Goal: Task Accomplishment & Management: Use online tool/utility

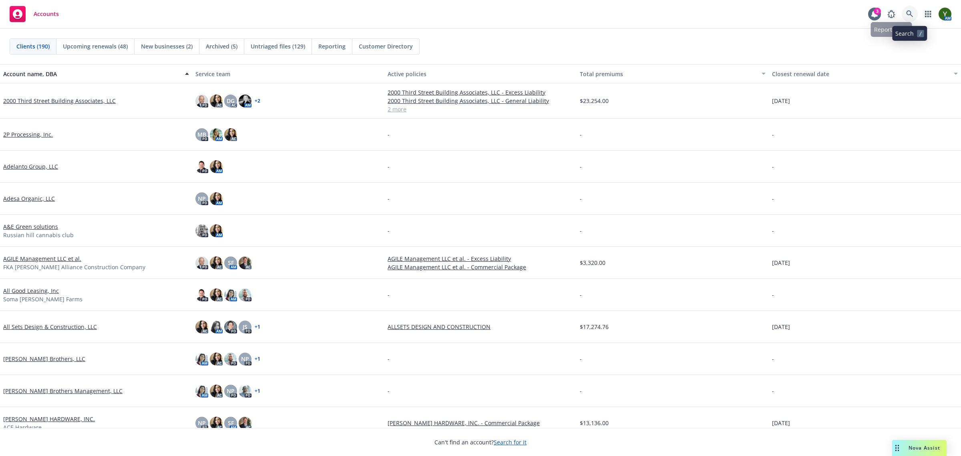
click at [905, 9] on link at bounding box center [909, 14] width 16 height 16
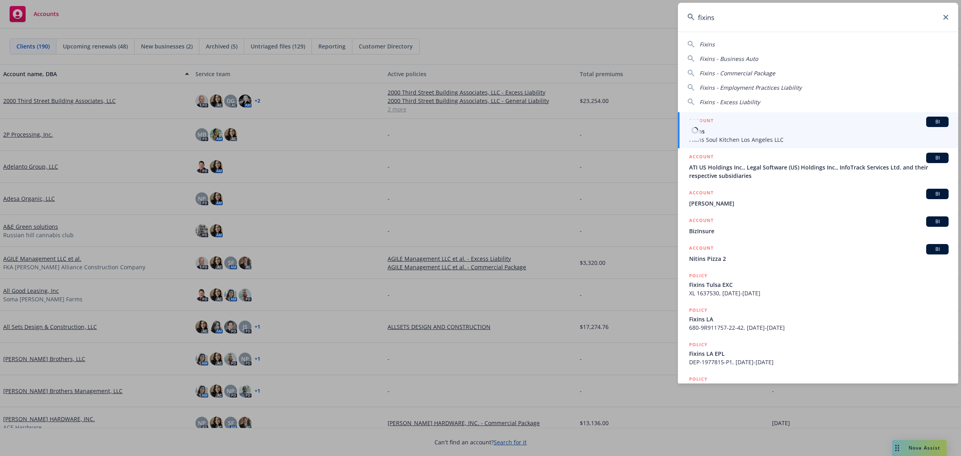
type input "fixins"
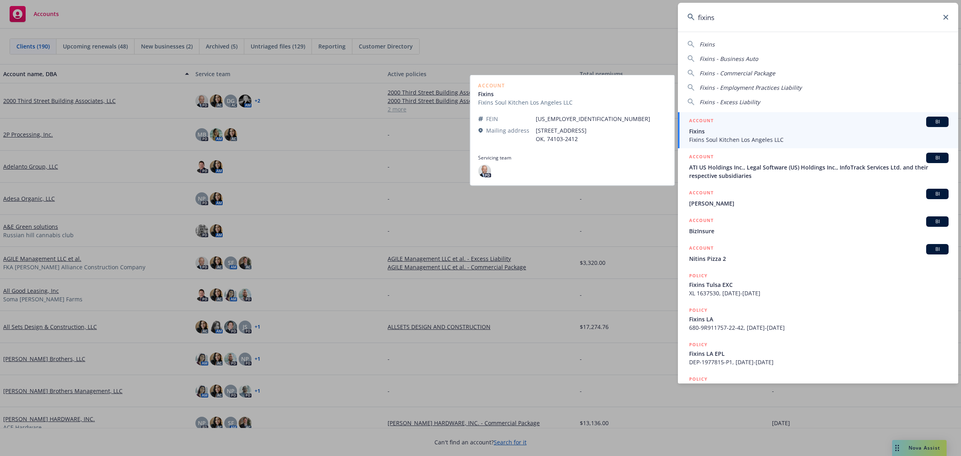
click at [826, 135] on span "Fixins Soul Kitchen Los Angeles LLC" at bounding box center [818, 139] width 259 height 8
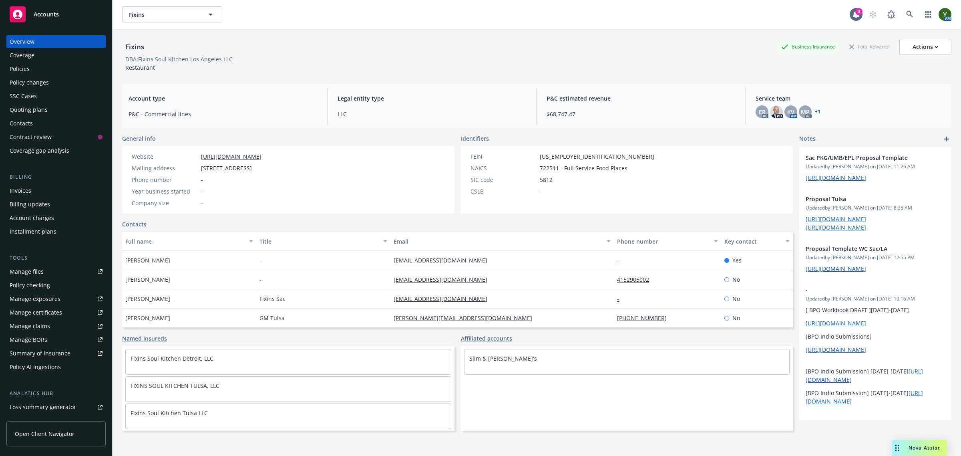
drag, startPoint x: 913, startPoint y: 450, endPoint x: 906, endPoint y: 451, distance: 6.9
click at [913, 450] on span "Nova Assist" at bounding box center [924, 447] width 32 height 7
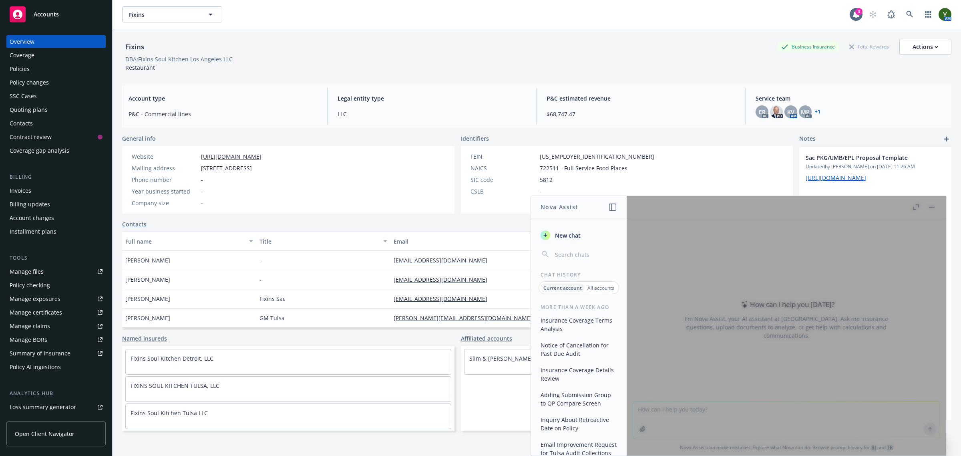
click at [567, 235] on span "New chat" at bounding box center [566, 235] width 27 height 8
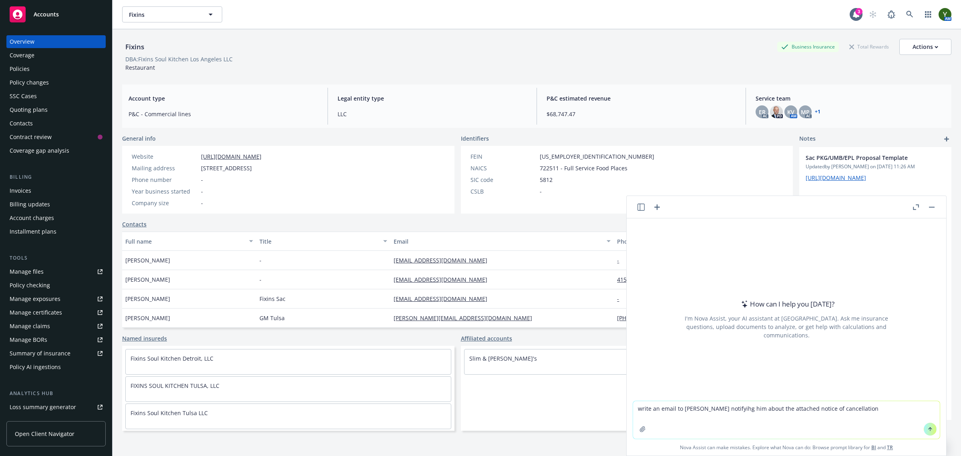
click at [679, 408] on textarea "write an email to [PERSON_NAME] notifyihg him about the attached notice of canc…" at bounding box center [786, 420] width 307 height 38
type textarea "write an email to the insured/[PERSON_NAME] notifyihg him about the attached no…"
click at [643, 426] on button "button" at bounding box center [642, 428] width 13 height 13
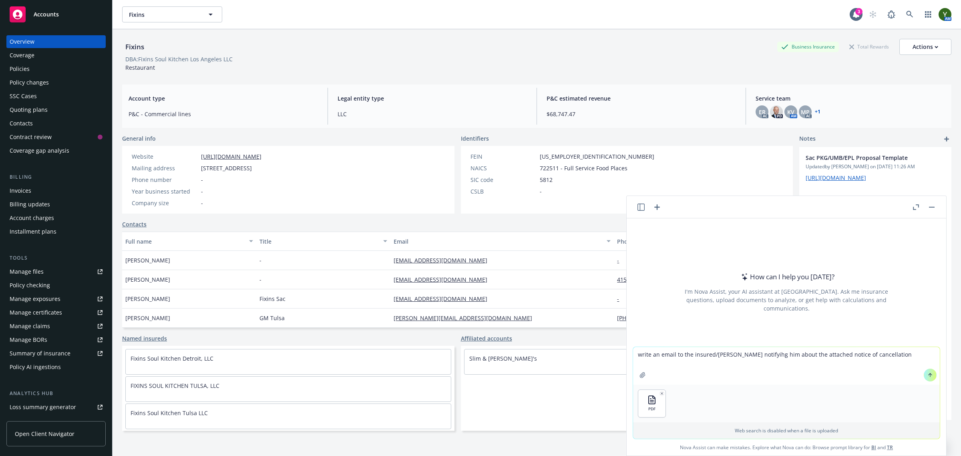
click at [885, 359] on textarea "write an email to the insured/[PERSON_NAME] notifyihg him about the attached no…" at bounding box center [786, 366] width 307 height 38
click at [923, 374] on button at bounding box center [929, 374] width 13 height 13
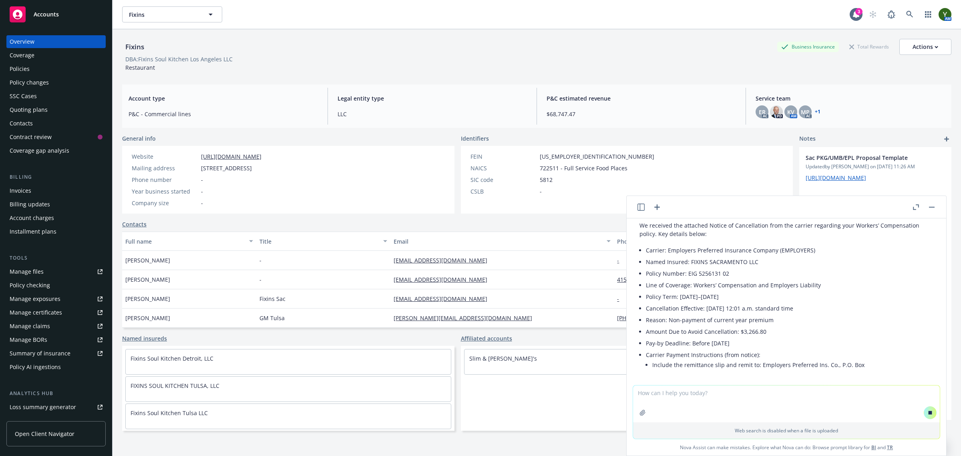
scroll to position [102, 0]
click at [695, 401] on textarea at bounding box center [786, 403] width 307 height 37
type textarea "c"
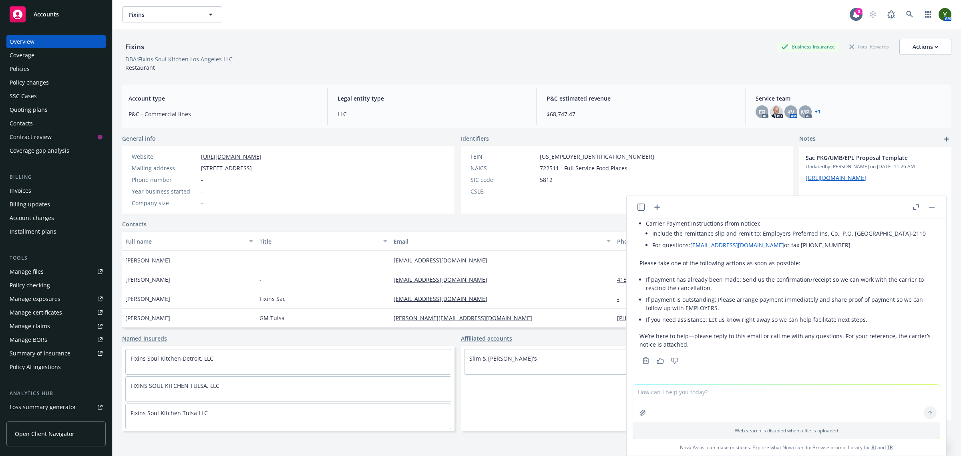
scroll to position [233, 0]
paste textarea "Hello , You should have received this notice directly from . If you have alread…"
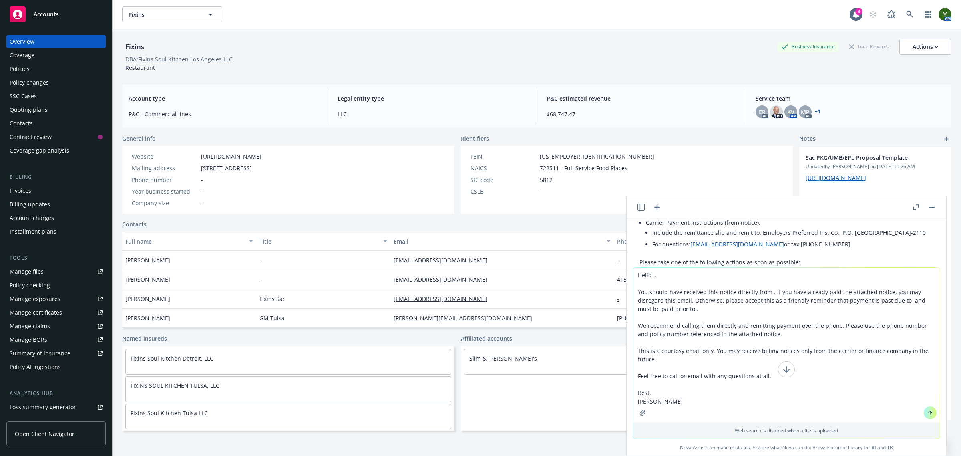
click at [633, 273] on textarea "Hello , You should have received this notice directly from . If you have alread…" at bounding box center [786, 344] width 307 height 155
type textarea "work witht he following template: Hello , You should have received this notice …"
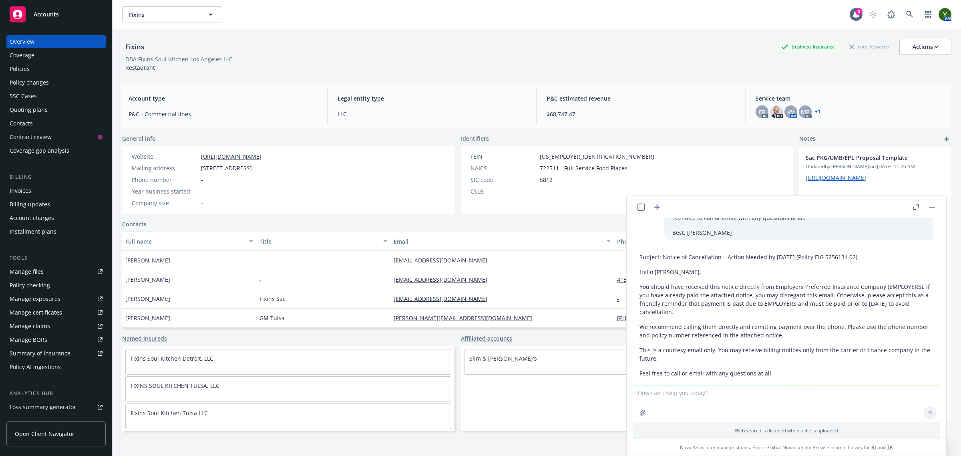
scroll to position [501, 0]
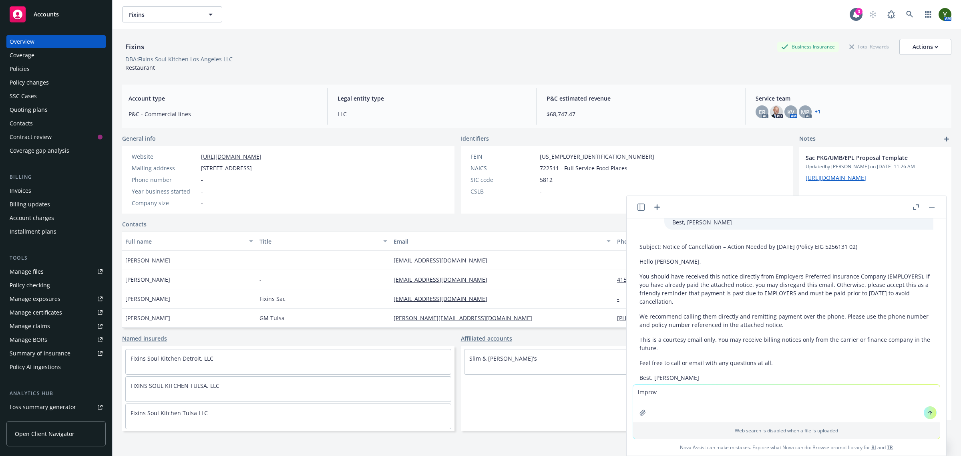
type textarea "improve"
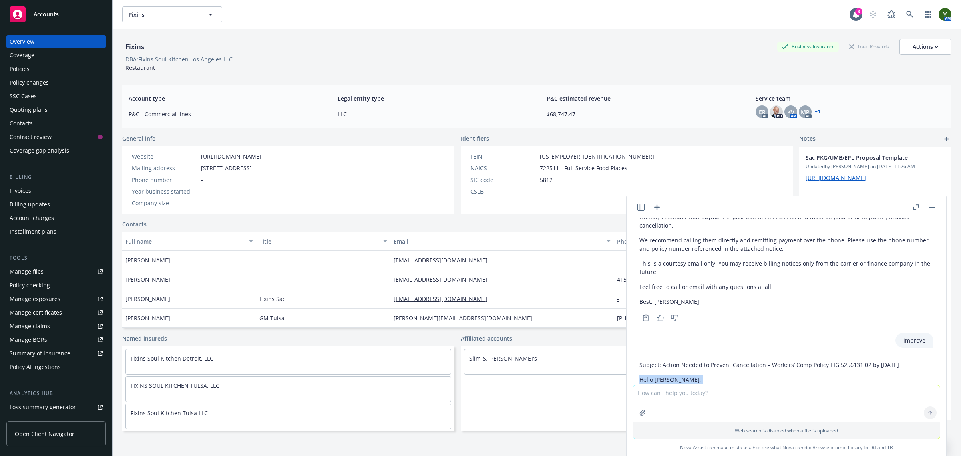
scroll to position [609, 0]
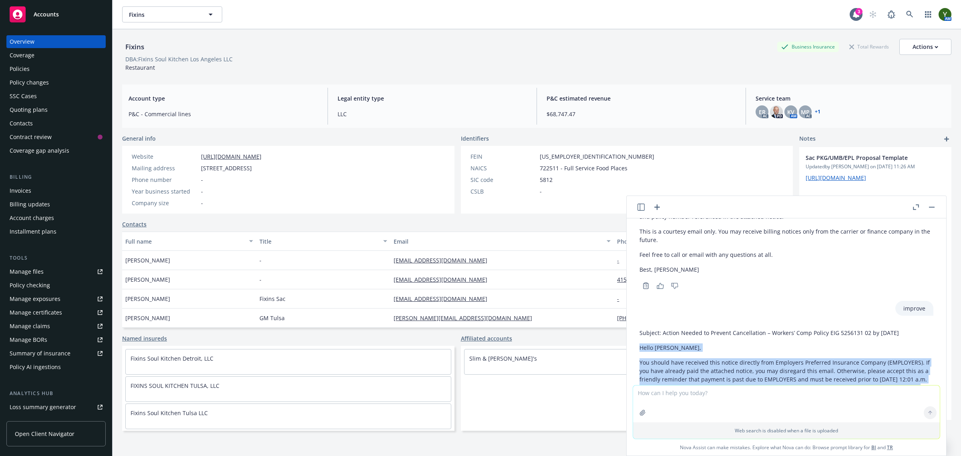
drag, startPoint x: 680, startPoint y: 345, endPoint x: 635, endPoint y: 348, distance: 45.4
click at [635, 348] on div "Subject: Action Needed to Prevent Cancellation – Workers’ Comp Policy EIG 52561…" at bounding box center [786, 413] width 307 height 177
copy div "Hello [PERSON_NAME], You should have received this notice directly from Employe…"
click at [41, 62] on div "Policies" at bounding box center [56, 68] width 93 height 13
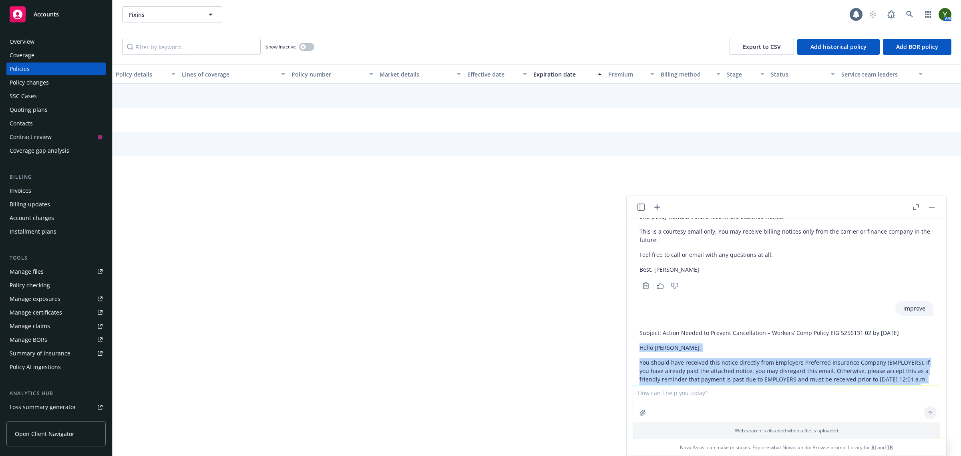
click at [73, 68] on div "Policies" at bounding box center [56, 68] width 93 height 13
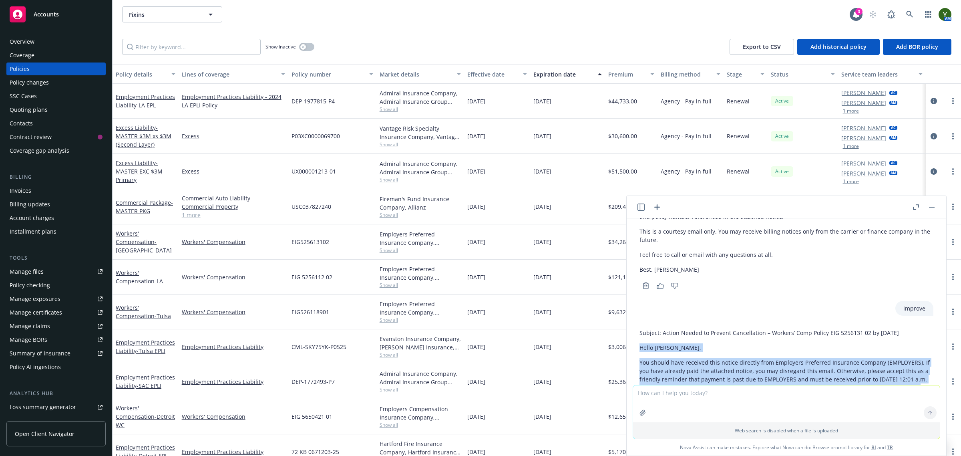
click at [931, 205] on button "button" at bounding box center [932, 207] width 10 height 10
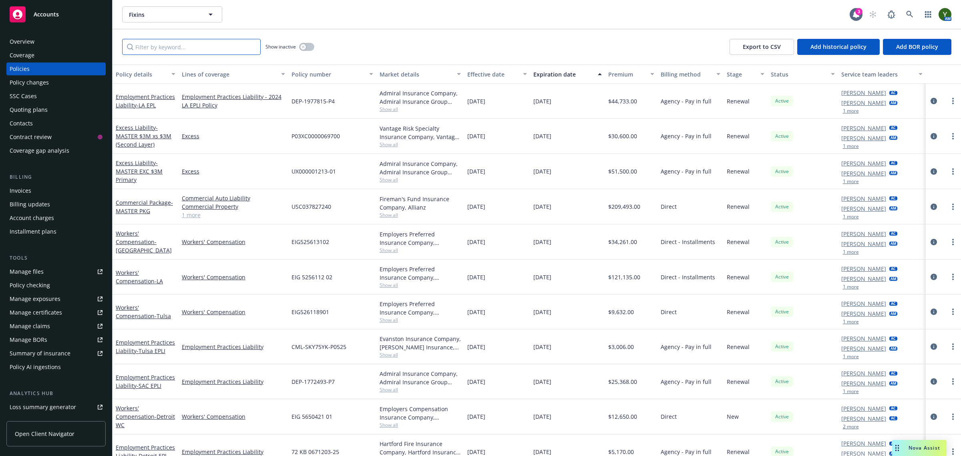
click at [165, 43] on input "Filter by keyword..." at bounding box center [191, 47] width 138 height 16
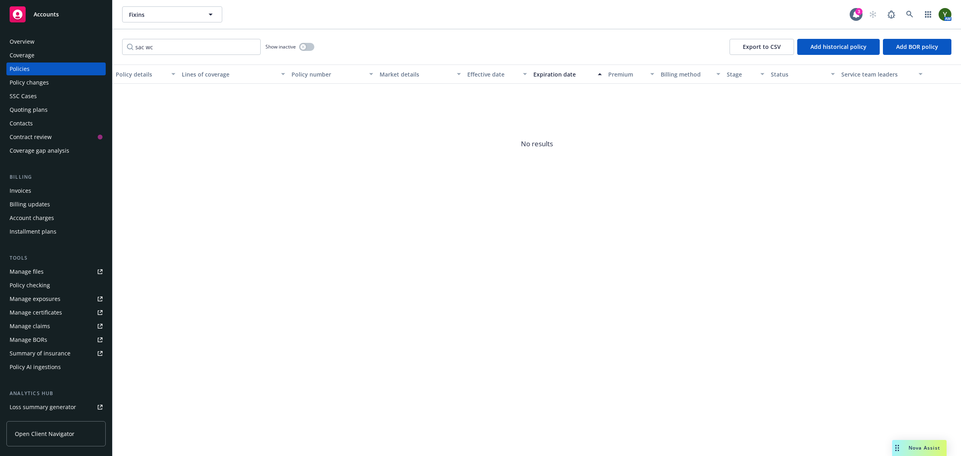
click at [261, 227] on div "Policy details Lines of coverage Policy number Market details Effective date Ex…" at bounding box center [536, 259] width 848 height 391
drag, startPoint x: 217, startPoint y: 53, endPoint x: 213, endPoint y: 53, distance: 4.4
click at [213, 53] on input "sac wc" at bounding box center [191, 47] width 138 height 16
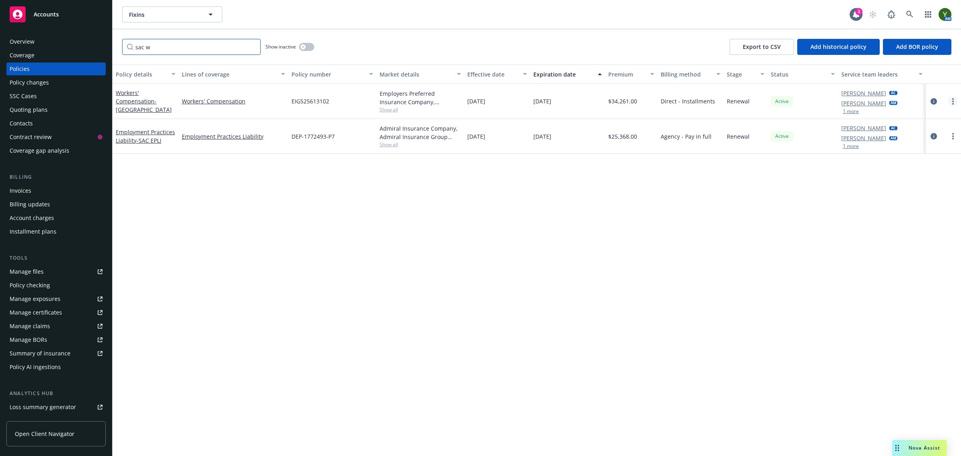
type input "sac w"
click at [952, 101] on icon "more" at bounding box center [953, 101] width 2 height 6
click at [896, 207] on link "Copy logging email" at bounding box center [910, 214] width 94 height 16
click at [933, 103] on icon "circleInformation" at bounding box center [933, 101] width 6 height 6
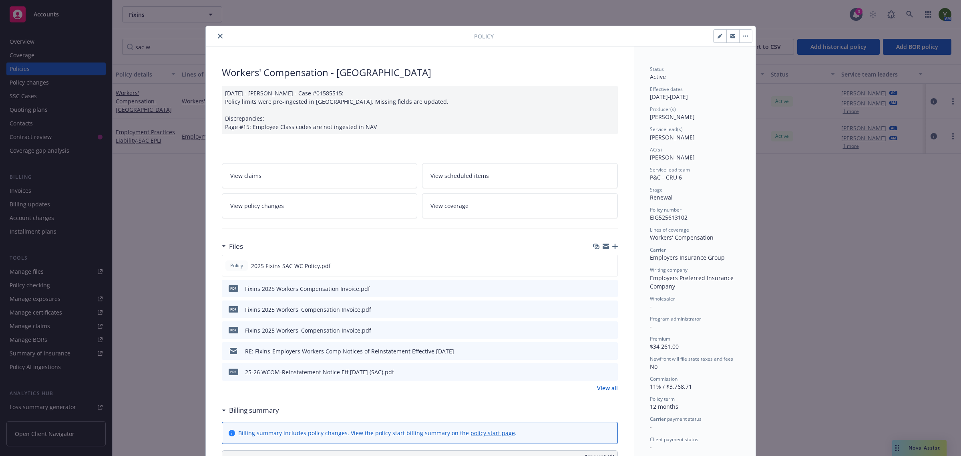
click at [612, 242] on div "Files" at bounding box center [420, 246] width 396 height 17
click at [610, 242] on div "Files" at bounding box center [420, 246] width 396 height 17
click at [612, 247] on icon "button" at bounding box center [615, 246] width 6 height 6
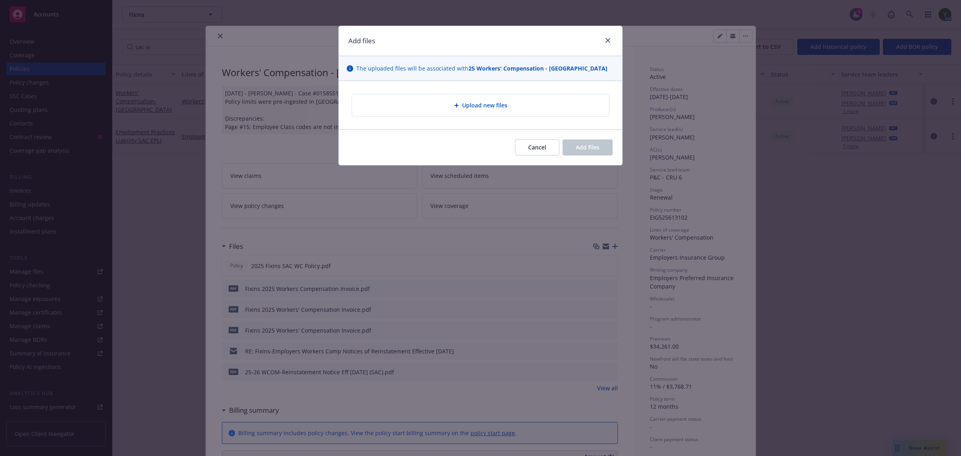
click at [462, 110] on div "Upload new files" at bounding box center [480, 105] width 257 height 22
click at [519, 108] on div "Upload new files" at bounding box center [480, 104] width 244 height 9
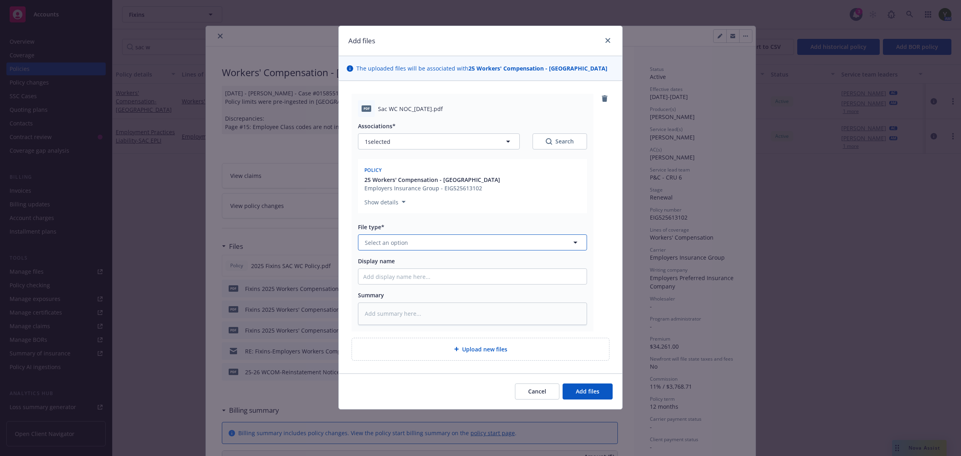
click at [399, 249] on button "Select an option" at bounding box center [472, 242] width 229 height 16
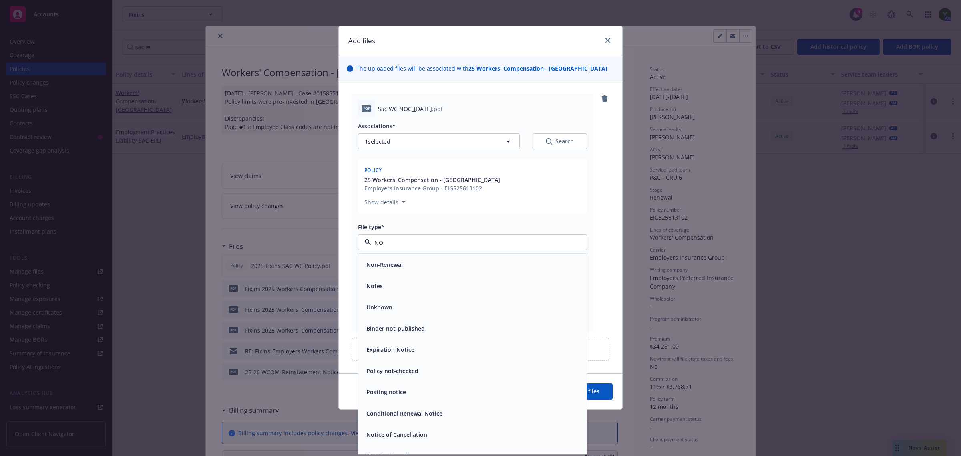
type input "NOT"
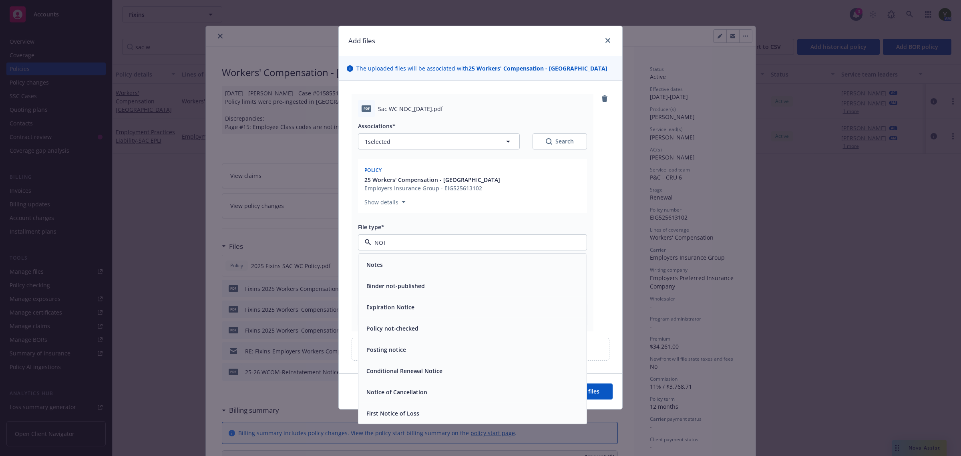
click at [435, 384] on div "Notice of Cancellation" at bounding box center [472, 391] width 228 height 21
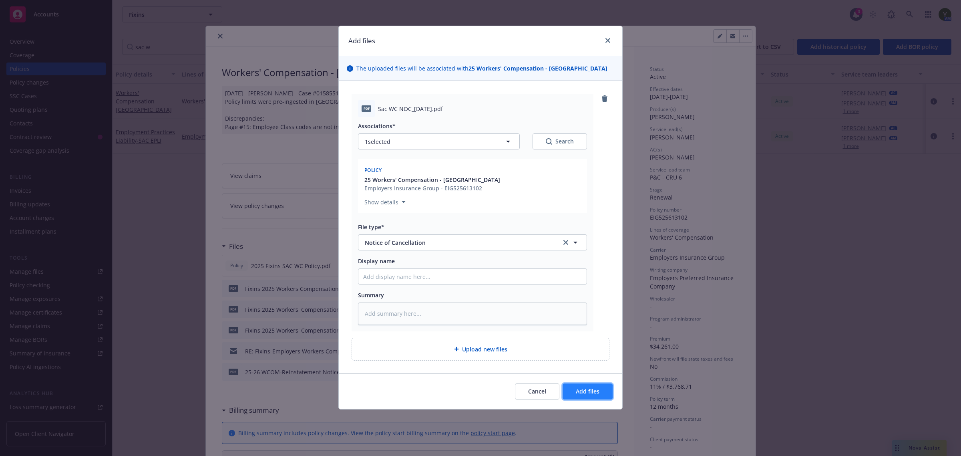
click at [603, 389] on button "Add files" at bounding box center [587, 391] width 50 height 16
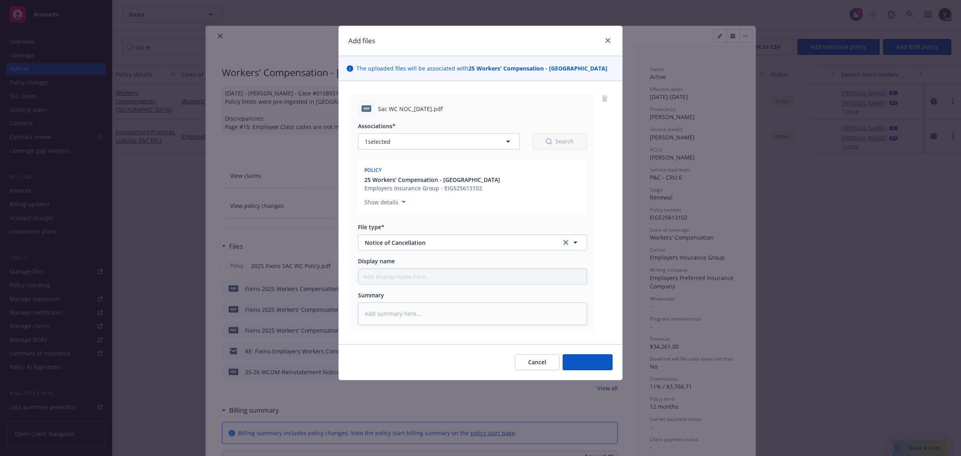
type textarea "x"
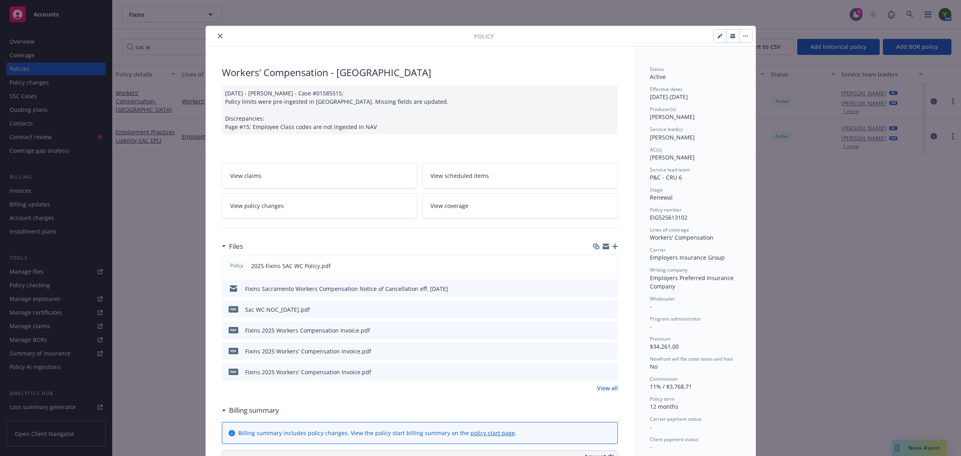
click at [215, 39] on button "close" at bounding box center [220, 36] width 10 height 10
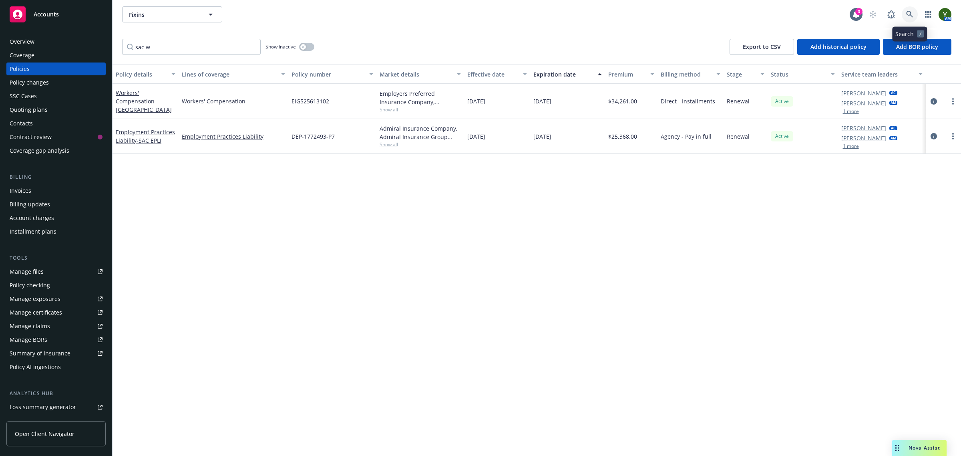
click at [906, 19] on link at bounding box center [909, 14] width 16 height 16
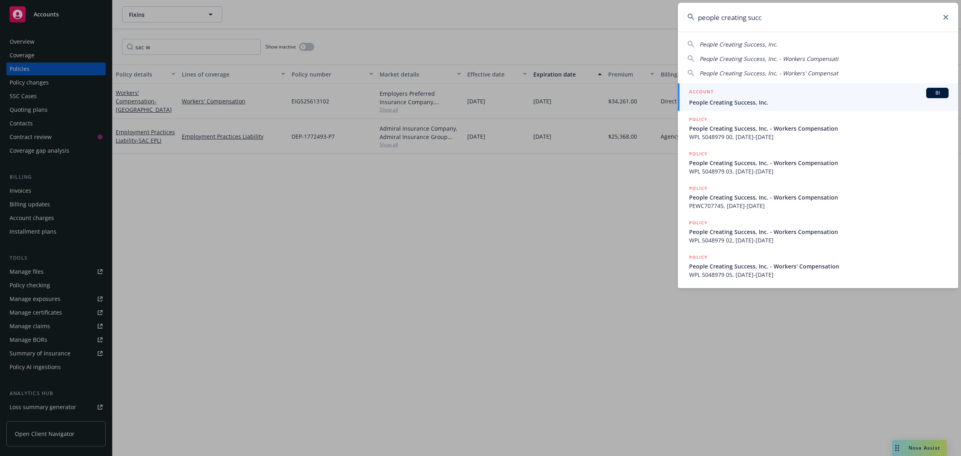
type input "people creating succ"
click at [750, 98] on span "People Creating Success, Inc." at bounding box center [818, 102] width 259 height 8
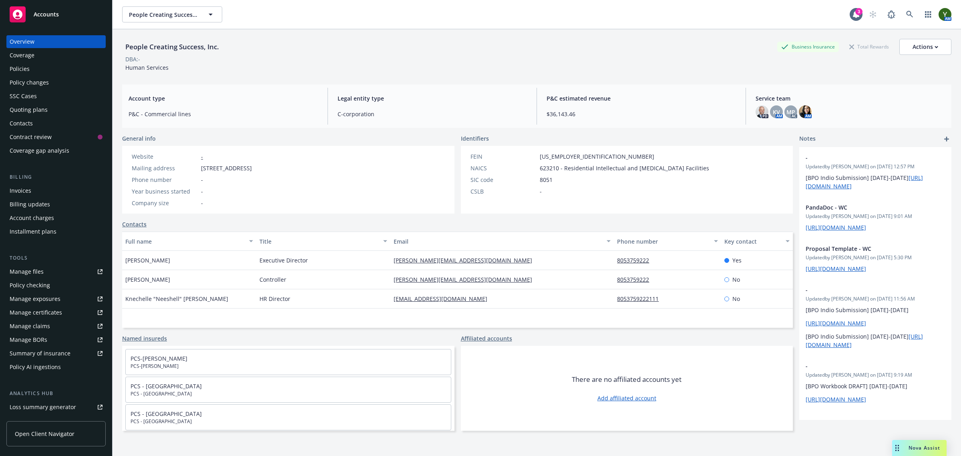
click at [55, 68] on div "Policies" at bounding box center [56, 68] width 93 height 13
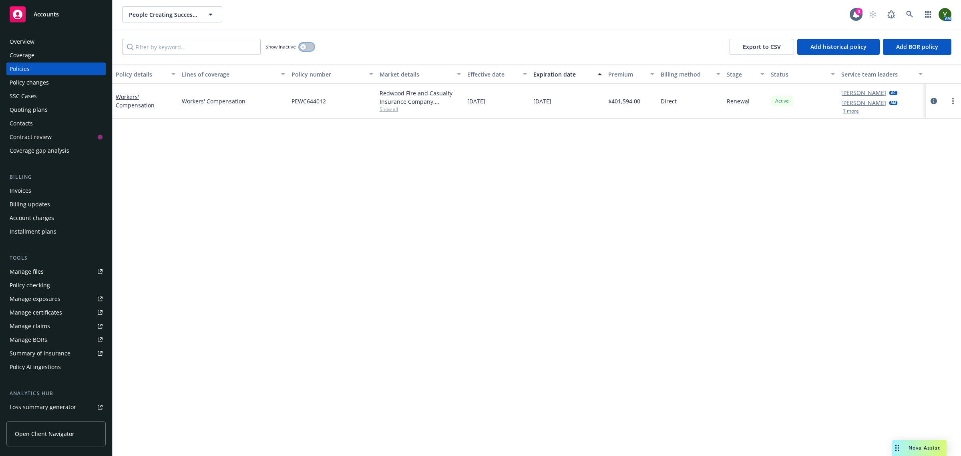
click at [307, 48] on button "button" at bounding box center [306, 47] width 15 height 8
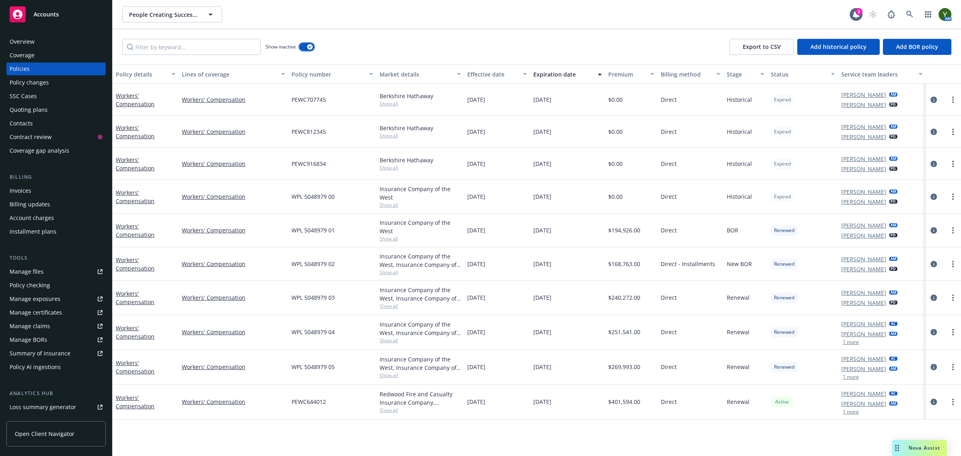
click at [307, 48] on button "button" at bounding box center [306, 47] width 15 height 8
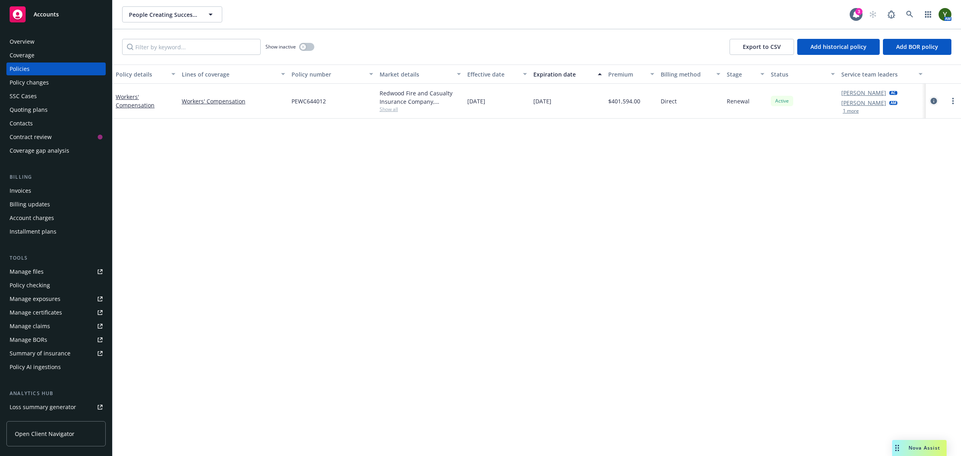
click at [935, 103] on icon "circleInformation" at bounding box center [933, 101] width 6 height 6
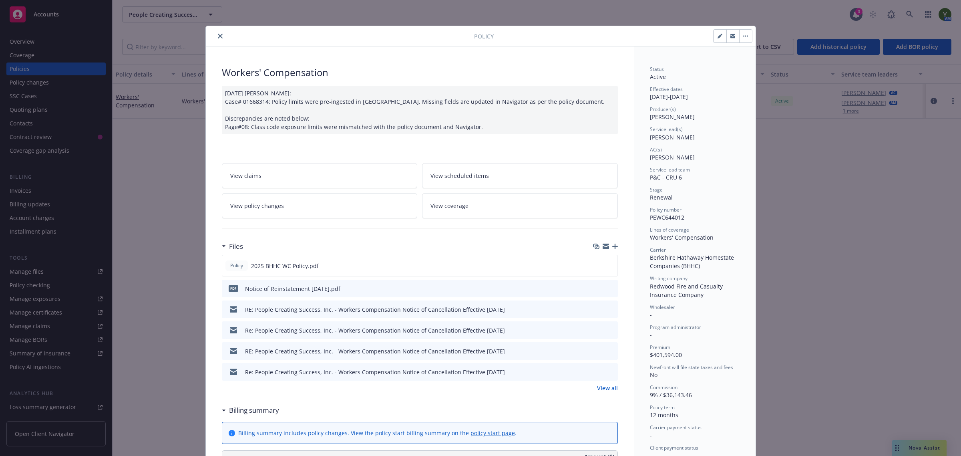
click at [900, 444] on div "Policy Workers' Compensation [DATE] [PERSON_NAME]: Case# 01668314: Policy limit…" at bounding box center [480, 228] width 961 height 456
click at [789, 311] on div "Policy Workers' Compensation [DATE] [PERSON_NAME]: Case# 01668314: Policy limit…" at bounding box center [480, 228] width 961 height 456
click at [218, 34] on icon "close" at bounding box center [220, 36] width 5 height 5
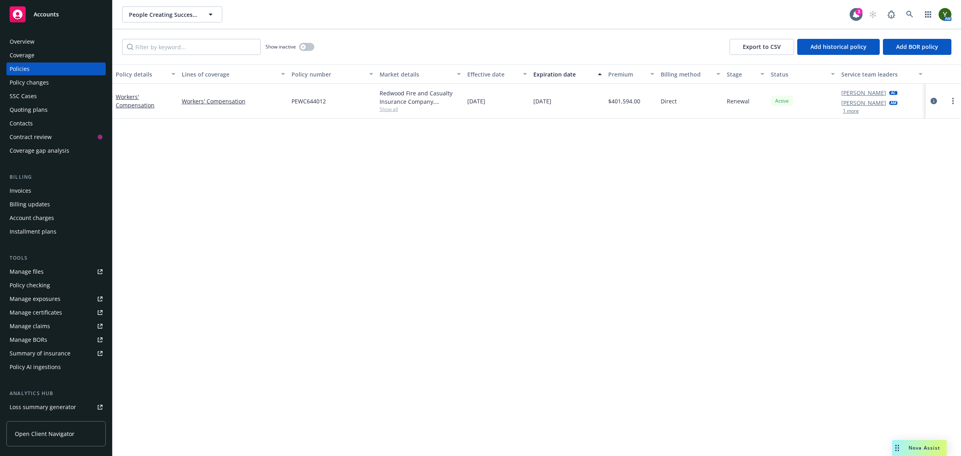
click at [913, 448] on span "Nova Assist" at bounding box center [924, 447] width 32 height 7
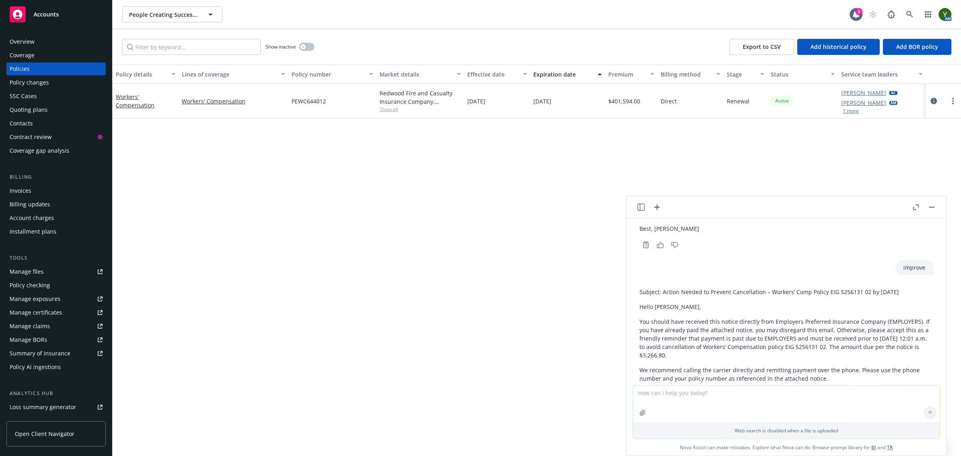
scroll to position [745, 0]
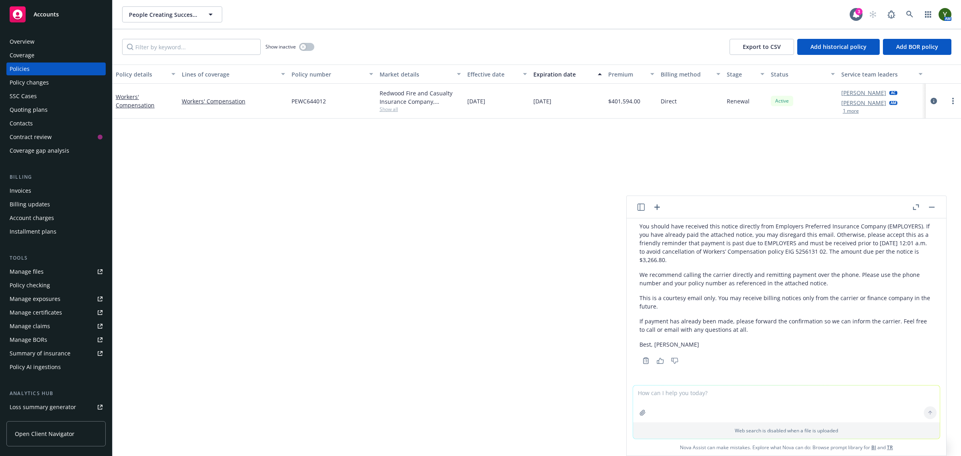
click at [711, 397] on textarea at bounding box center [786, 403] width 307 height 37
click at [21, 130] on div "Contract review" at bounding box center [31, 136] width 42 height 13
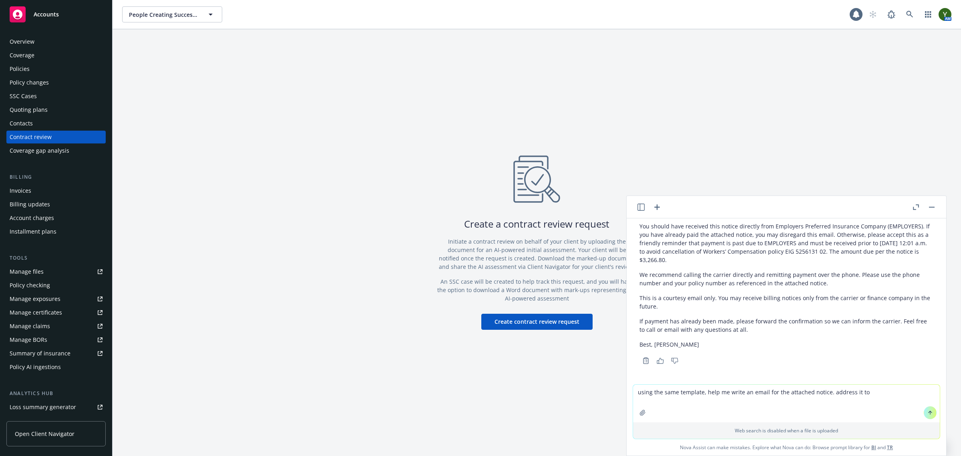
click at [19, 123] on div "Contacts" at bounding box center [21, 123] width 23 height 13
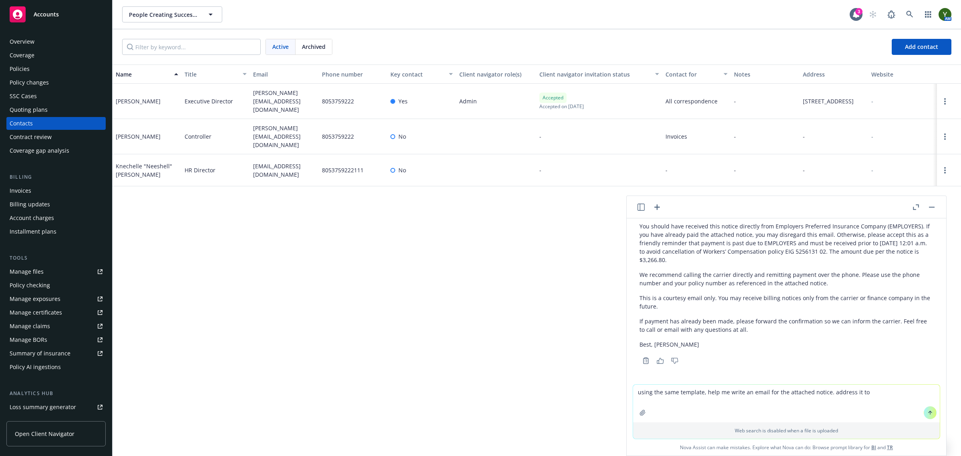
click at [887, 387] on textarea "using the same template, help me write an email for the attached notice. addres…" at bounding box center [786, 403] width 307 height 38
click at [639, 413] on icon "button" at bounding box center [642, 412] width 6 height 6
click at [885, 387] on textarea "using the same template, help me write an email for the attached notice. addres…" at bounding box center [786, 403] width 307 height 38
type textarea "using the same template, help me write an email for the attached notice. addres…"
click at [639, 413] on icon "button" at bounding box center [642, 412] width 6 height 6
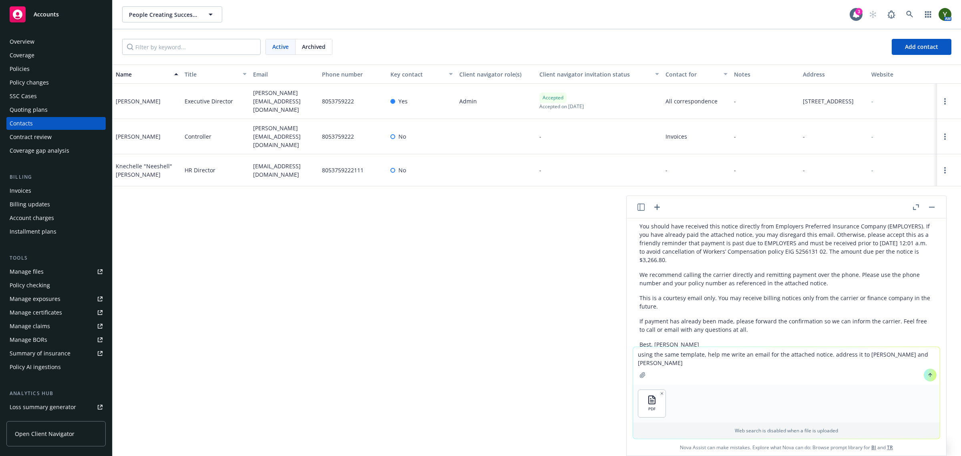
click at [931, 377] on button at bounding box center [929, 374] width 13 height 13
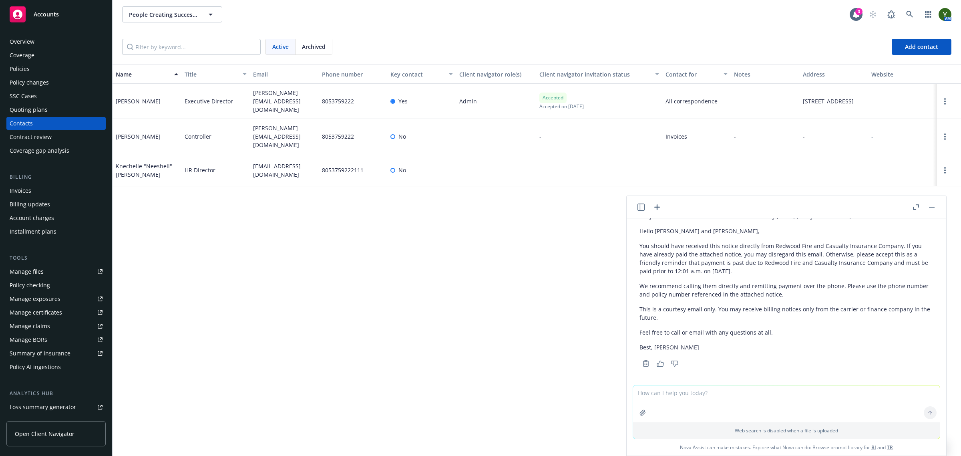
scroll to position [971, 0]
click at [691, 399] on textarea at bounding box center [786, 403] width 307 height 37
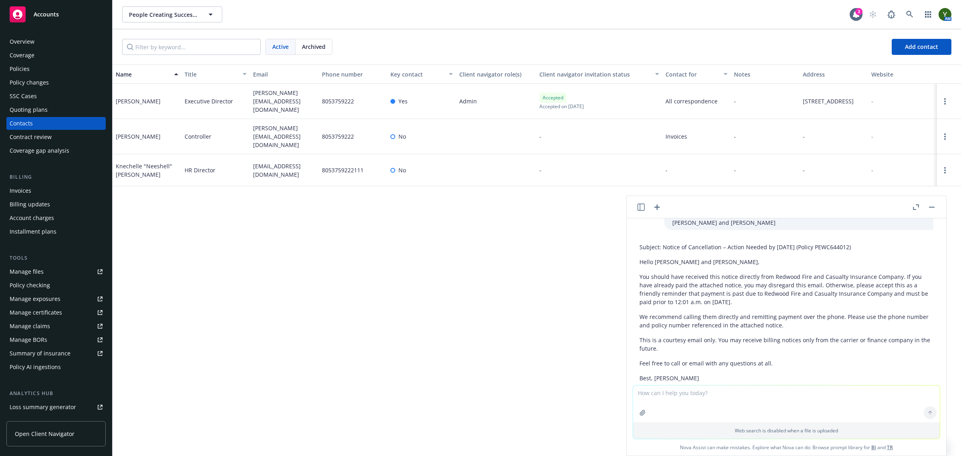
click at [36, 74] on div "Policies" at bounding box center [56, 68] width 93 height 13
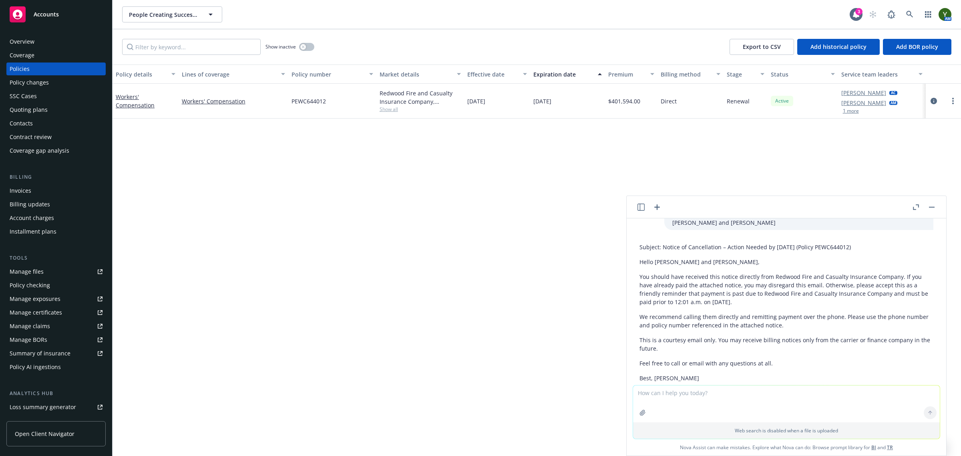
click at [711, 399] on textarea at bounding box center [786, 403] width 307 height 37
type textarea "replace redwood fire as Berkshire Hathaway"
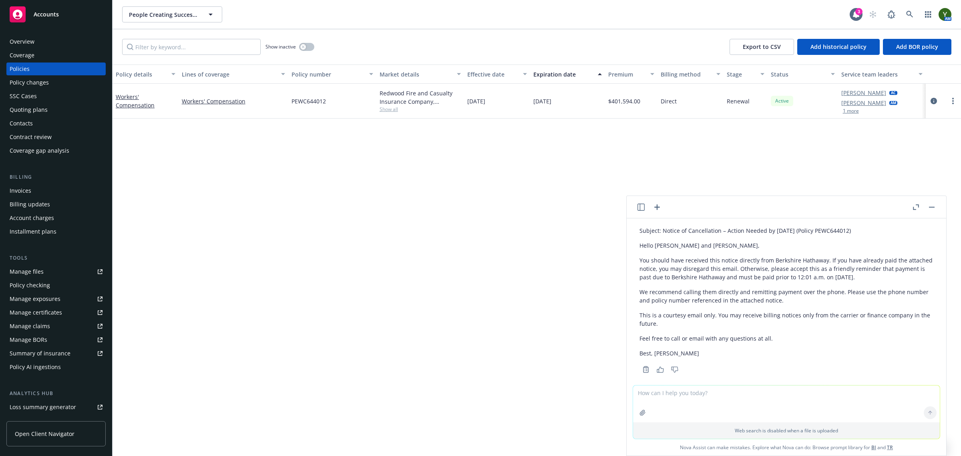
scroll to position [1156, 0]
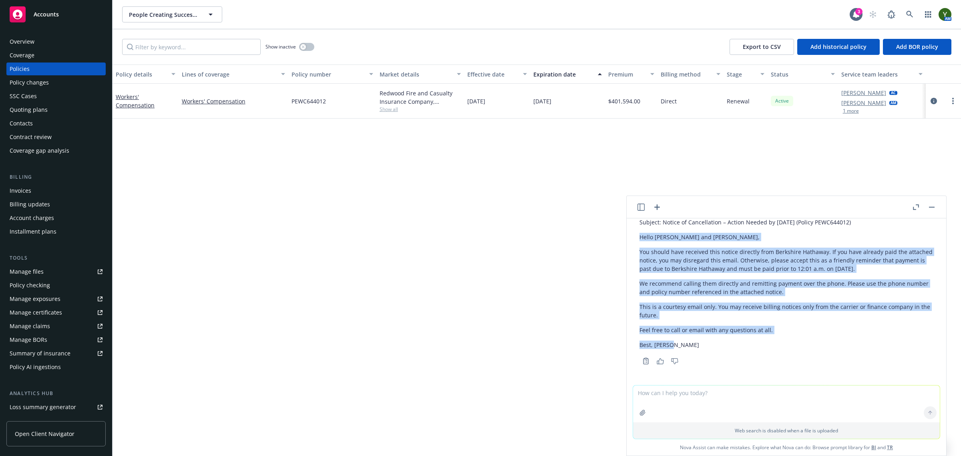
drag, startPoint x: 682, startPoint y: 349, endPoint x: 640, endPoint y: 238, distance: 118.9
click at [640, 238] on div "Subject: Notice of Cancellation – Action Needed by [DATE] (Policy PEWC644012) H…" at bounding box center [786, 283] width 294 height 137
copy div "Hello [PERSON_NAME] and [PERSON_NAME], You should have received this notice dir…"
click at [935, 205] on button "button" at bounding box center [932, 207] width 10 height 10
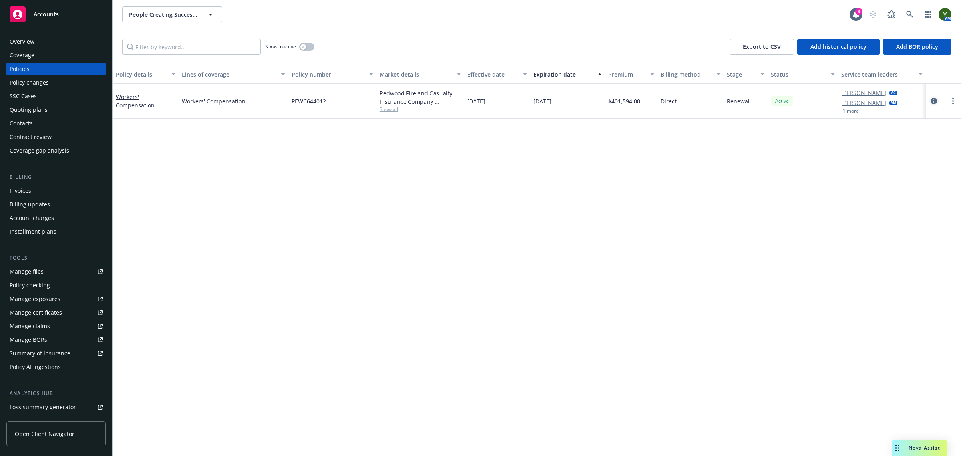
click at [933, 101] on icon "circleInformation" at bounding box center [933, 101] width 6 height 6
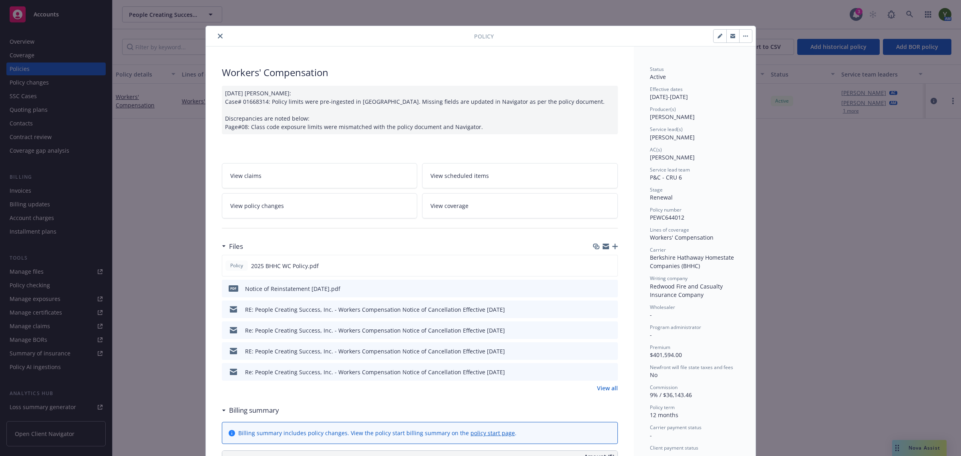
scroll to position [24, 0]
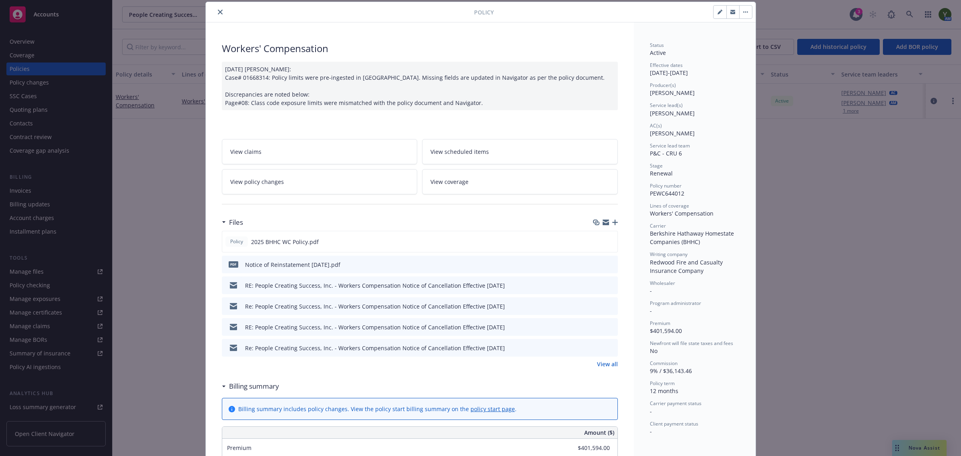
click at [612, 222] on icon "button" at bounding box center [615, 222] width 6 height 6
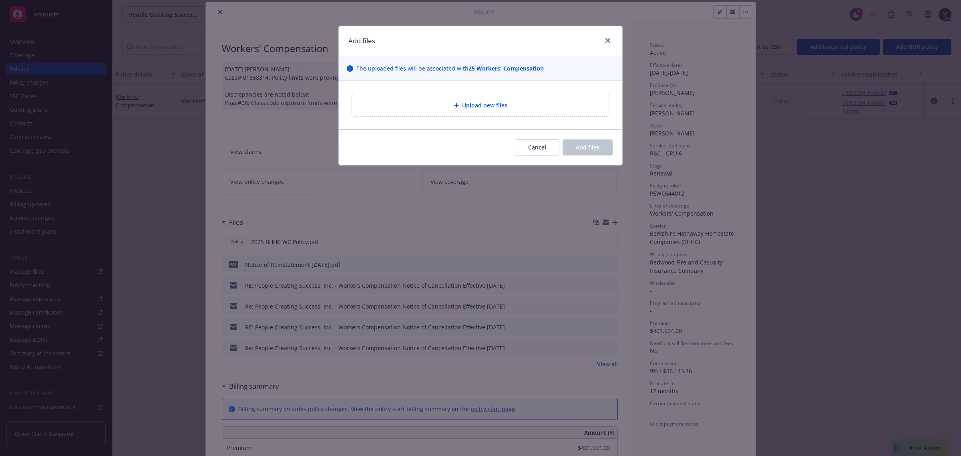
click at [462, 114] on div "Upload new files" at bounding box center [480, 105] width 257 height 22
type textarea "x"
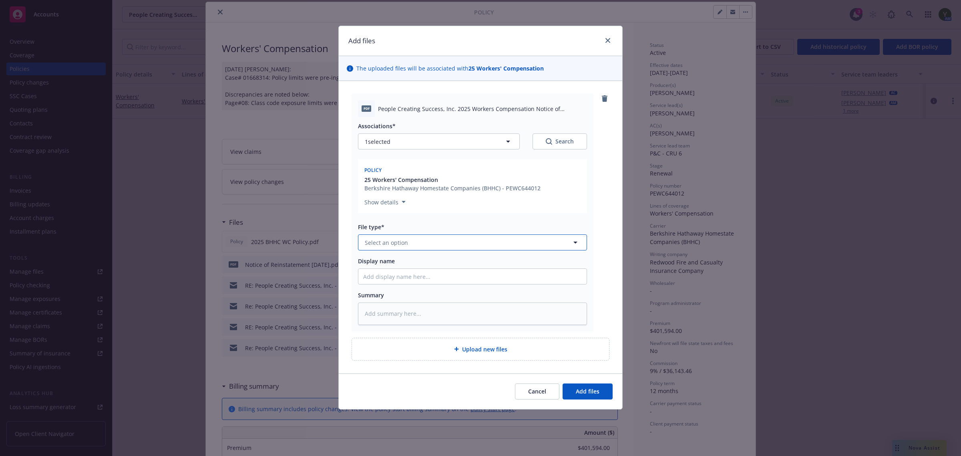
click at [470, 240] on button "Select an option" at bounding box center [472, 242] width 229 height 16
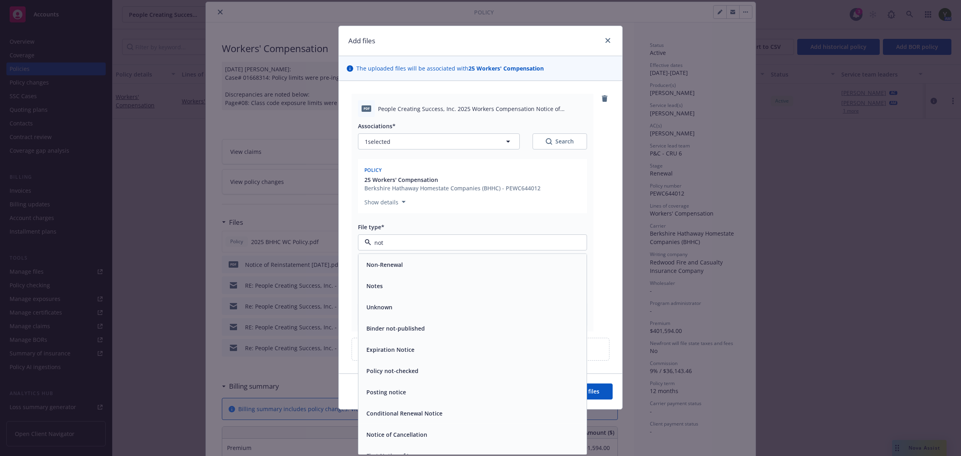
type input "noti"
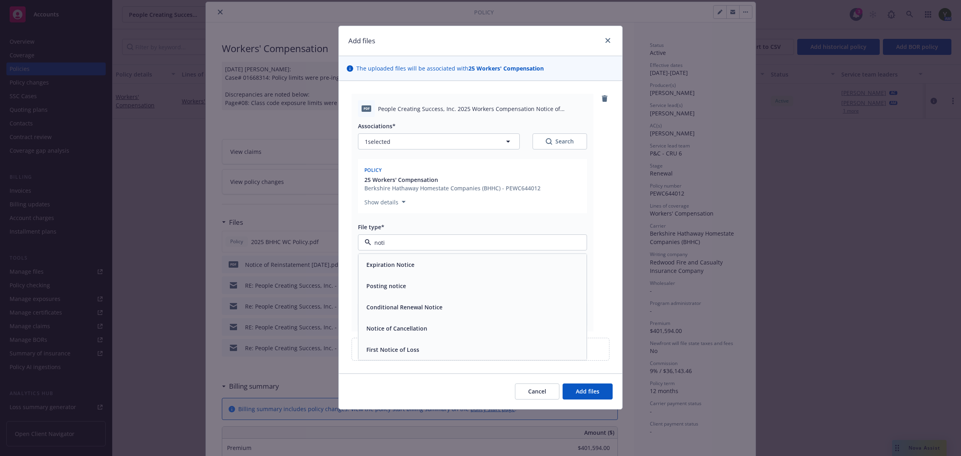
click at [397, 325] on span "Notice of Cancellation" at bounding box center [396, 328] width 61 height 8
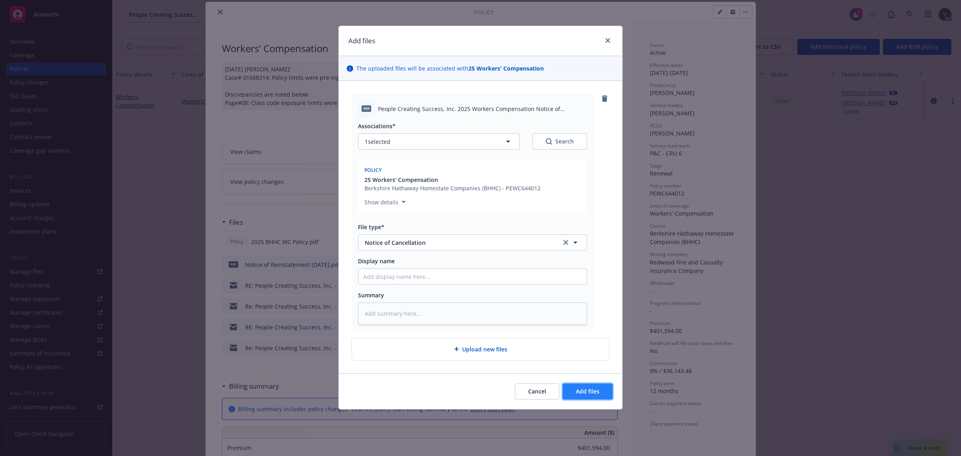
click at [600, 389] on button "Add files" at bounding box center [587, 391] width 50 height 16
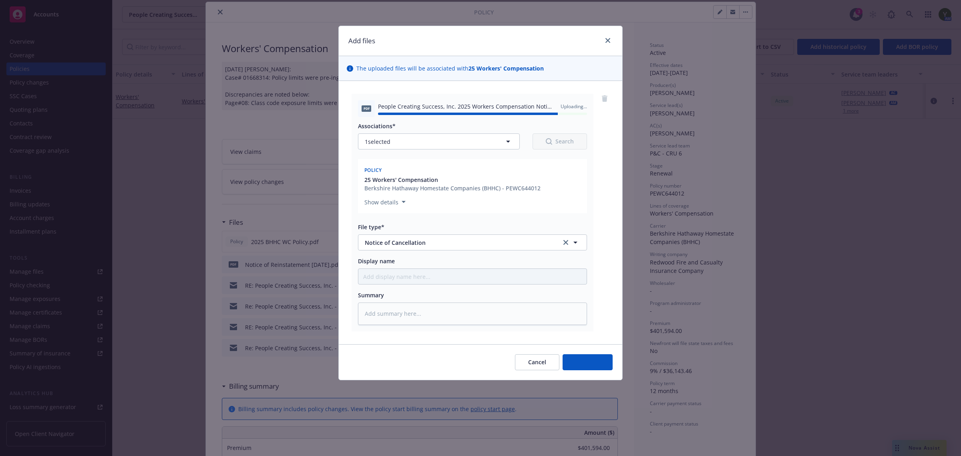
type textarea "x"
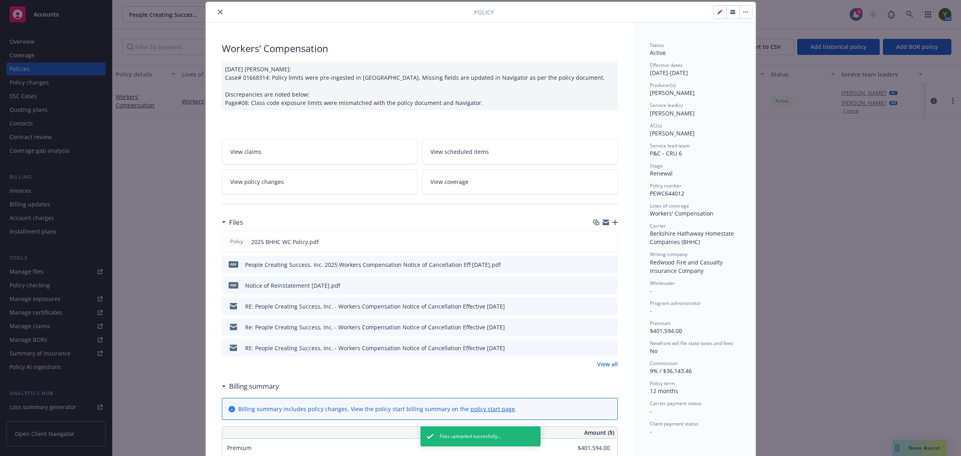
scroll to position [0, 0]
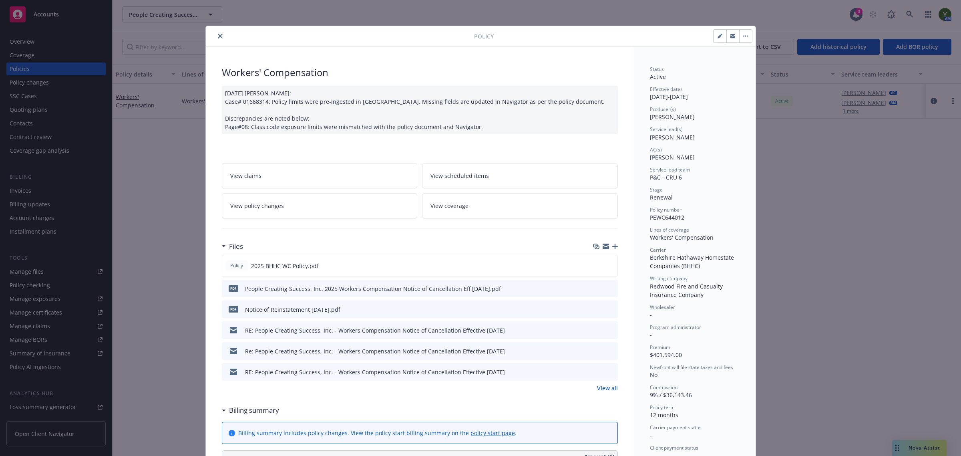
click at [727, 41] on button "button" at bounding box center [732, 36] width 13 height 13
click at [27, 123] on div "Policy Workers' Compensation [DATE] [PERSON_NAME]: Case# 01668314: Policy limit…" at bounding box center [480, 228] width 961 height 456
click at [218, 36] on icon "close" at bounding box center [220, 36] width 5 height 5
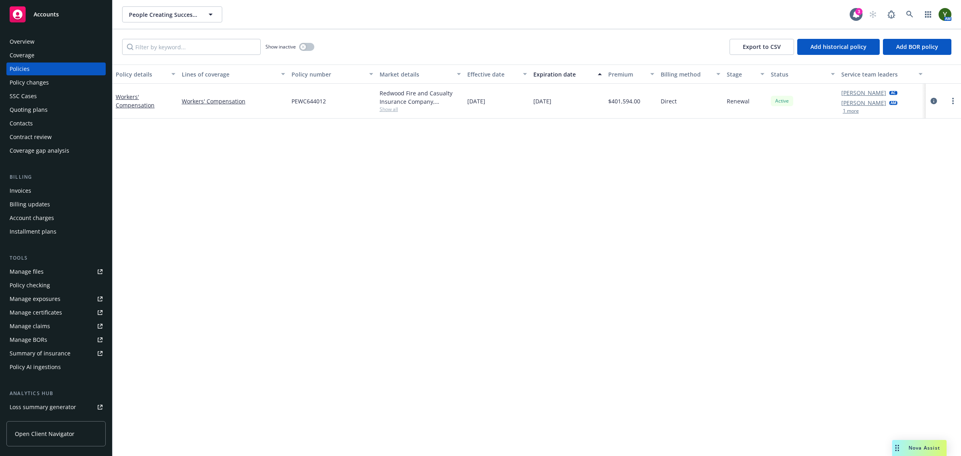
click at [31, 121] on div "Contacts" at bounding box center [21, 123] width 23 height 13
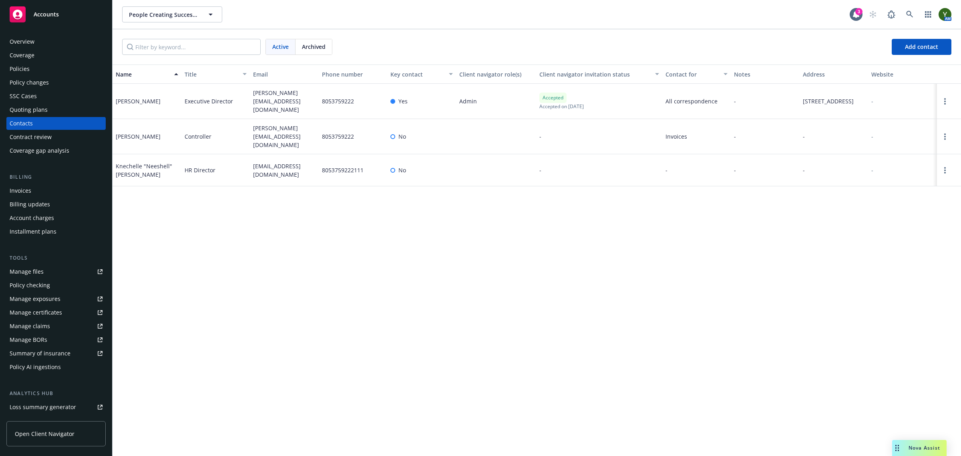
click at [269, 100] on span "[PERSON_NAME][EMAIL_ADDRESS][DOMAIN_NAME]" at bounding box center [284, 100] width 62 height 25
copy span "[PERSON_NAME][EMAIL_ADDRESS][DOMAIN_NAME]"
click at [263, 133] on span "[PERSON_NAME][EMAIL_ADDRESS][DOMAIN_NAME]" at bounding box center [284, 136] width 62 height 25
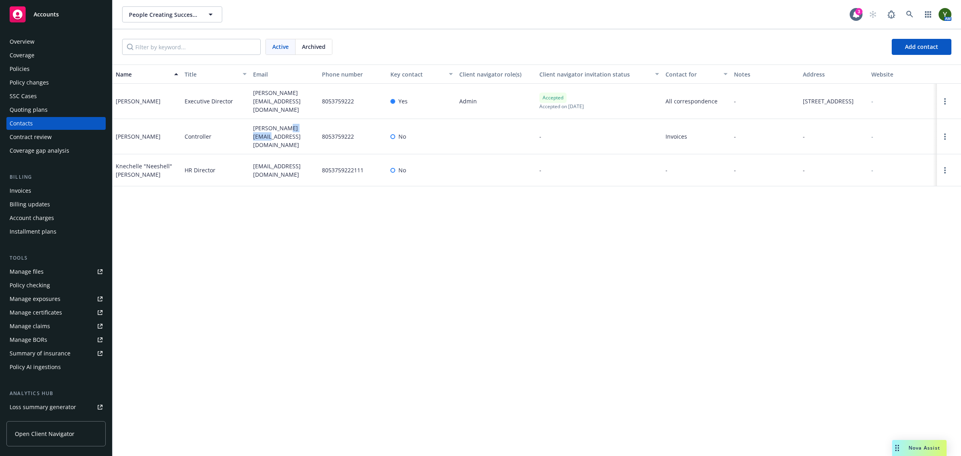
click at [263, 133] on span "[PERSON_NAME][EMAIL_ADDRESS][DOMAIN_NAME]" at bounding box center [284, 136] width 62 height 25
copy span "[PERSON_NAME][EMAIL_ADDRESS][DOMAIN_NAME]"
click at [50, 72] on div "Policies" at bounding box center [56, 68] width 93 height 13
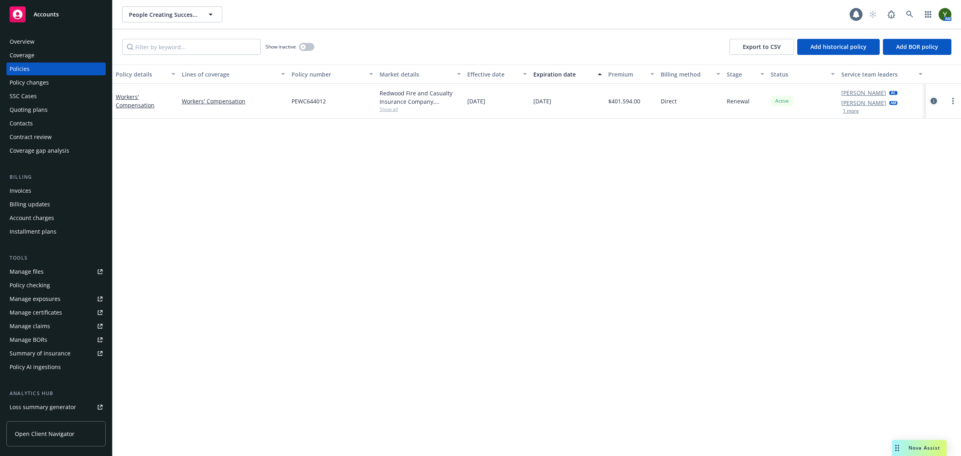
click at [937, 103] on link "circleInformation" at bounding box center [934, 101] width 10 height 10
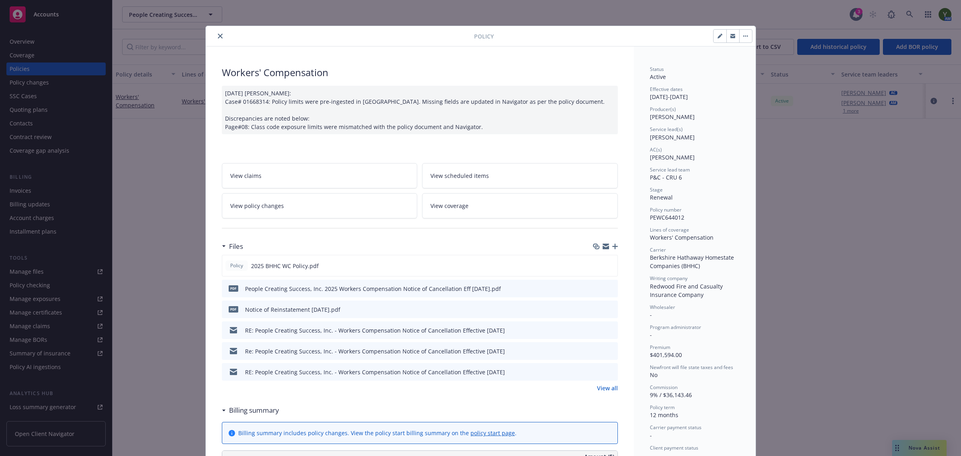
scroll to position [24, 0]
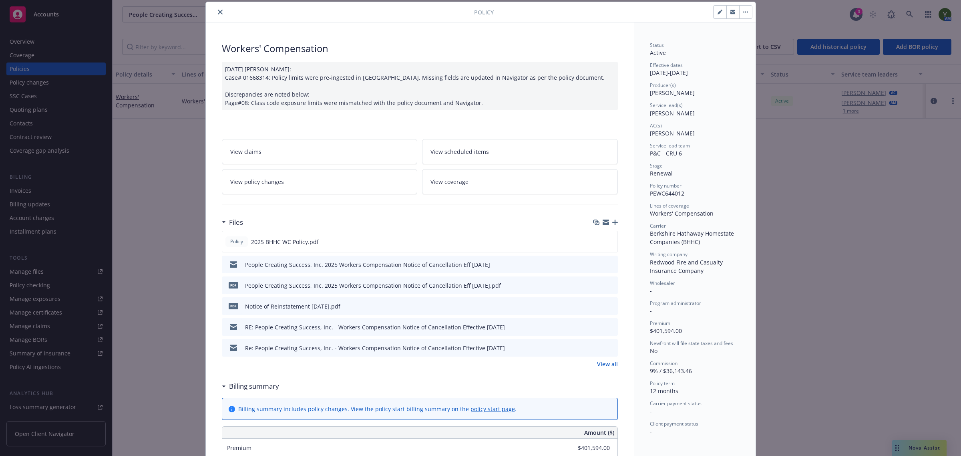
click at [606, 265] on icon "preview file" at bounding box center [609, 264] width 7 height 6
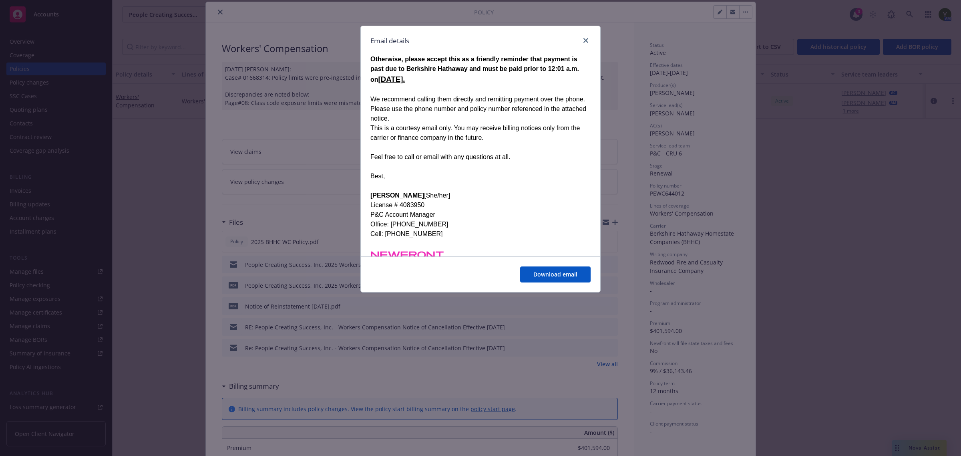
scroll to position [133, 0]
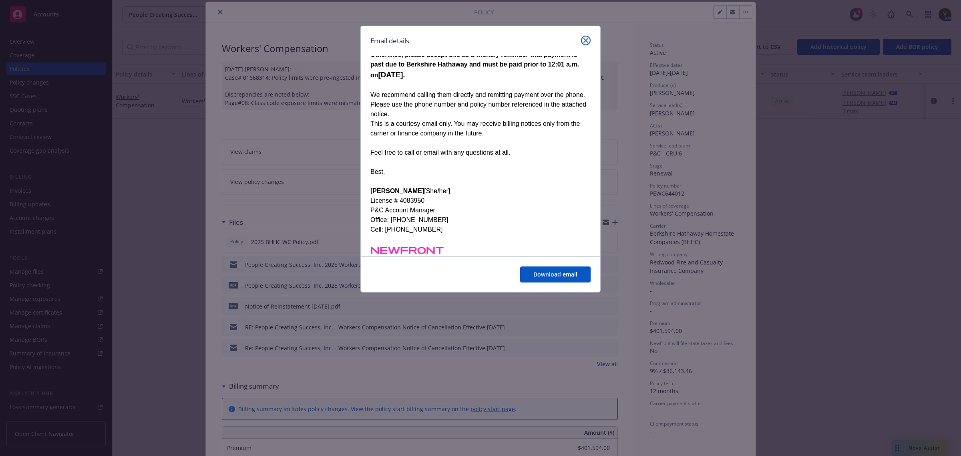
click at [588, 38] on link "close" at bounding box center [586, 41] width 10 height 10
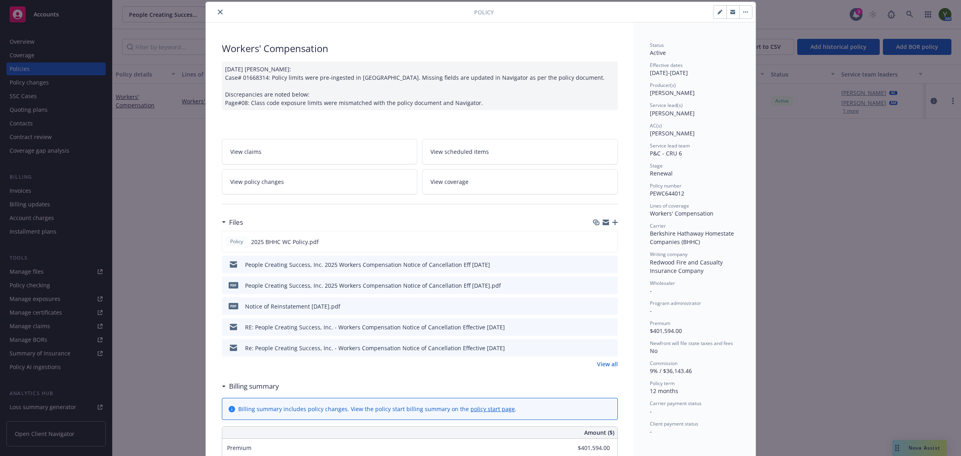
click at [38, 63] on div "Policy Workers' Compensation [DATE] [PERSON_NAME]: Case# 01668314: Policy limit…" at bounding box center [480, 228] width 961 height 456
click at [218, 10] on icon "close" at bounding box center [220, 12] width 5 height 5
